Goal: Task Accomplishment & Management: Complete application form

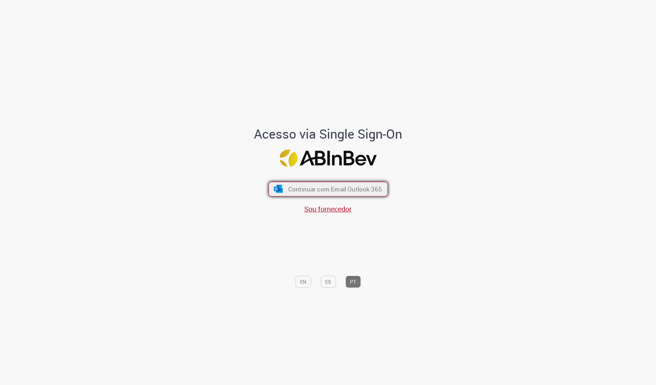
click at [339, 185] on span "Continuar com Email Outlook 365" at bounding box center [335, 189] width 94 height 8
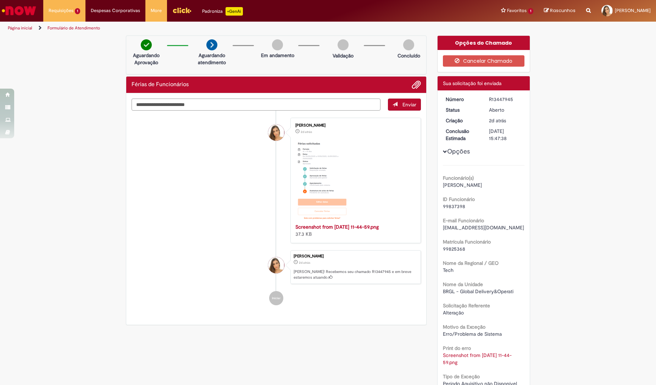
click at [268, 104] on textarea "Digite sua mensagem aqui..." at bounding box center [256, 105] width 249 height 12
type textarea "**********"
